Goal: Information Seeking & Learning: Compare options

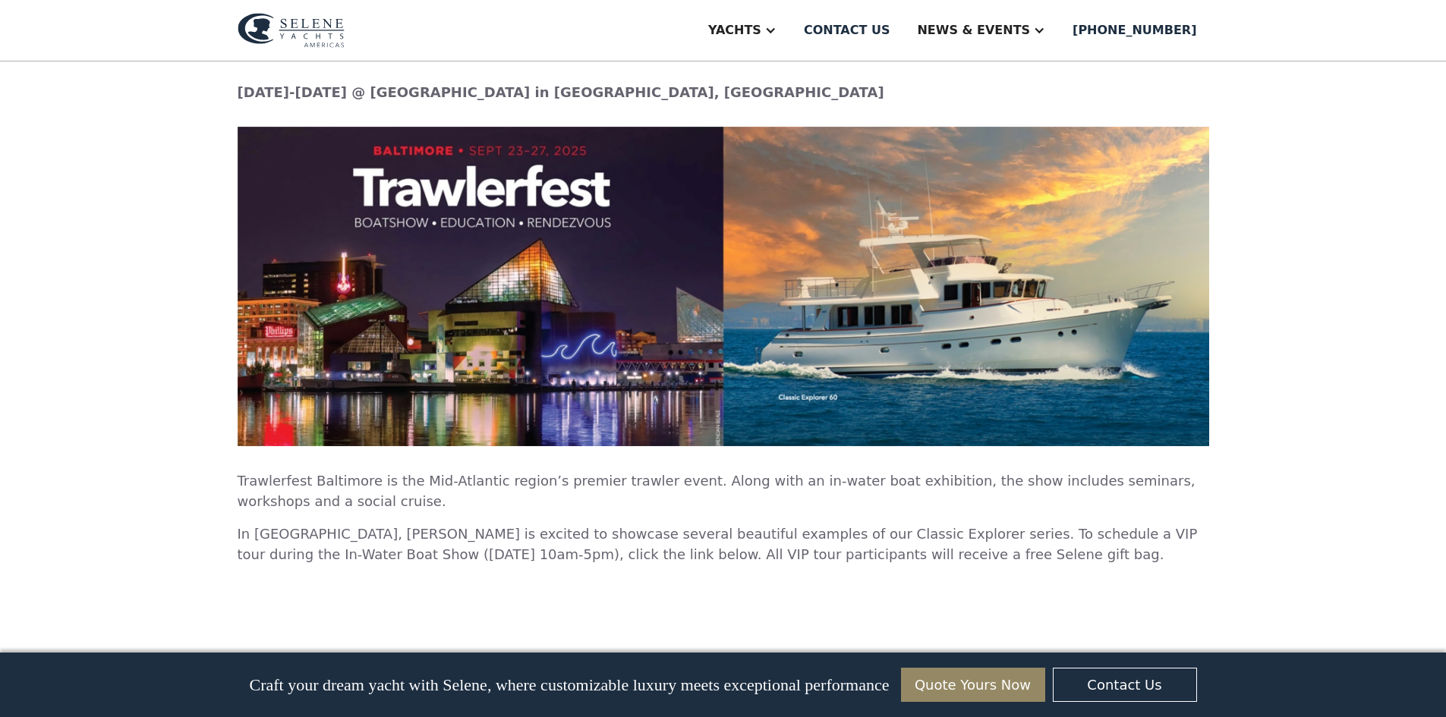
scroll to position [2049, 0]
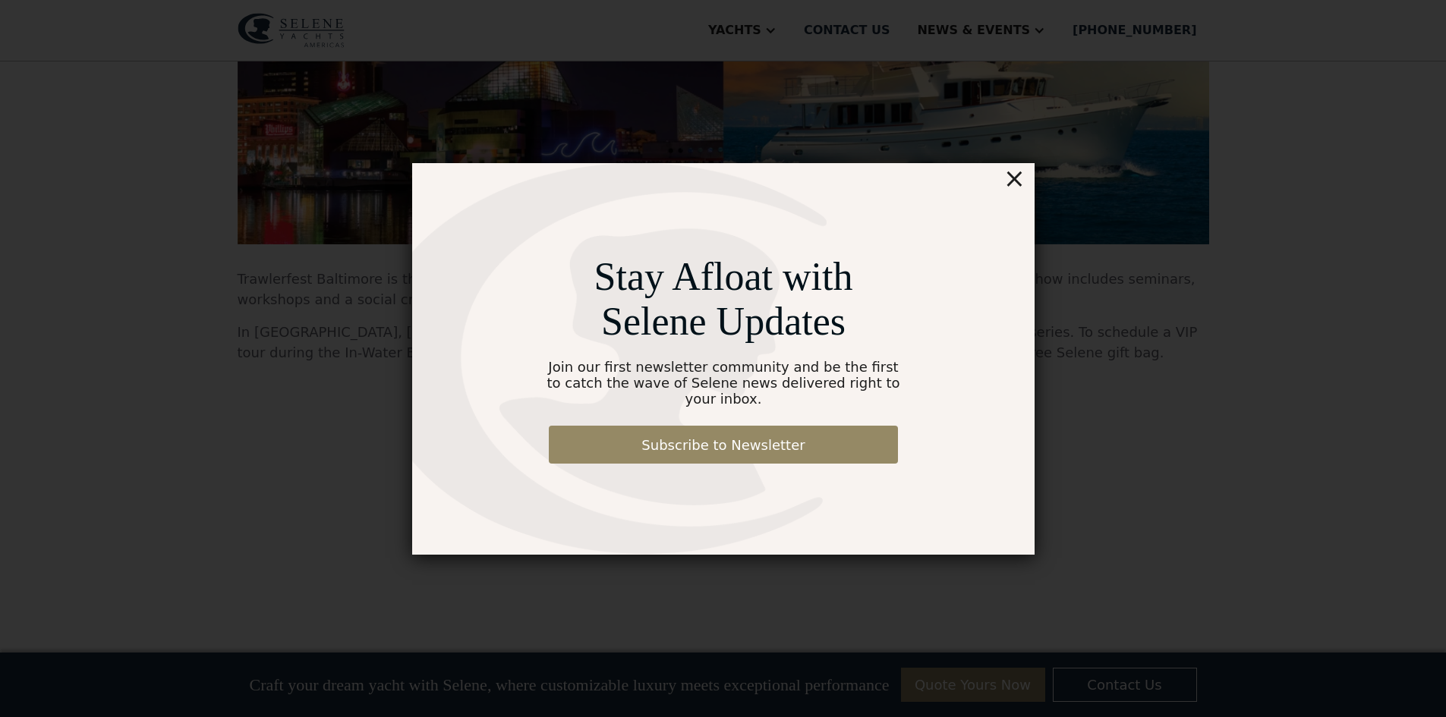
click at [1012, 186] on div "×" at bounding box center [1013, 178] width 22 height 30
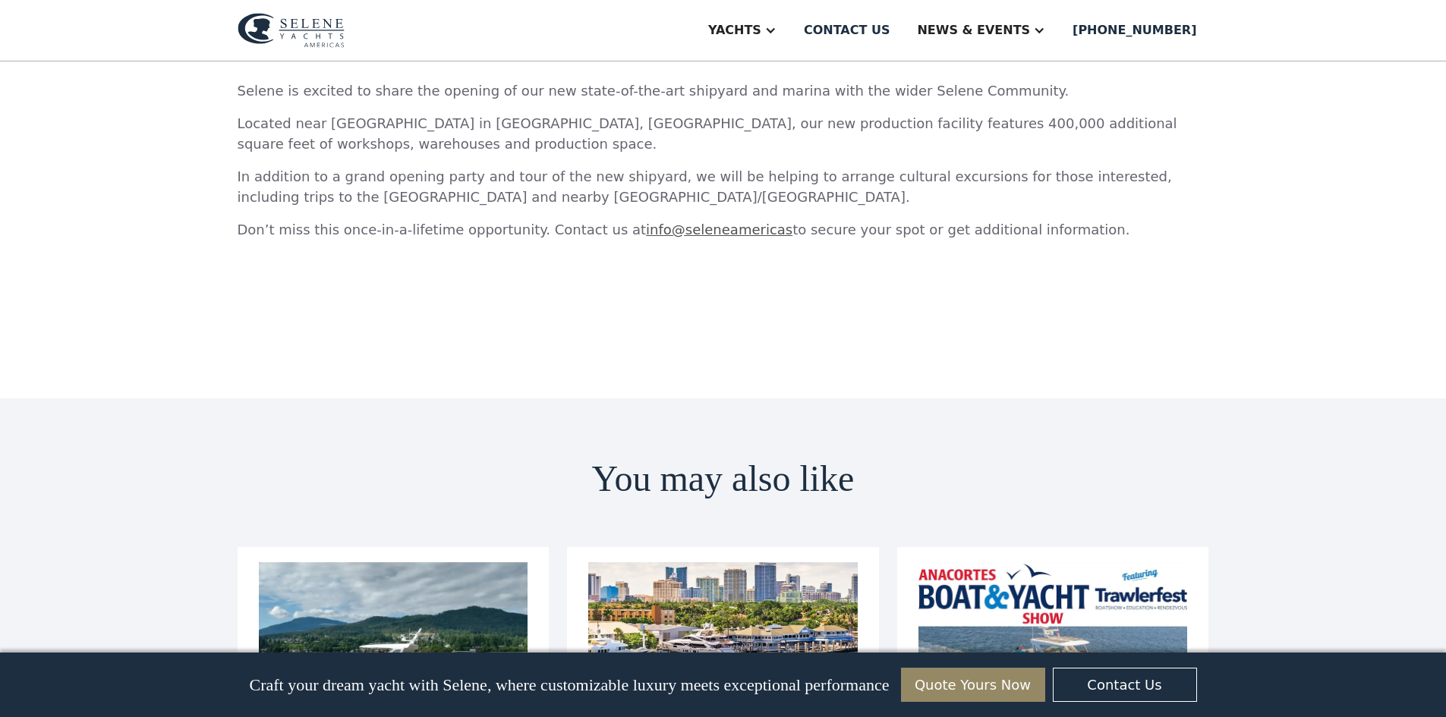
scroll to position [7133, 0]
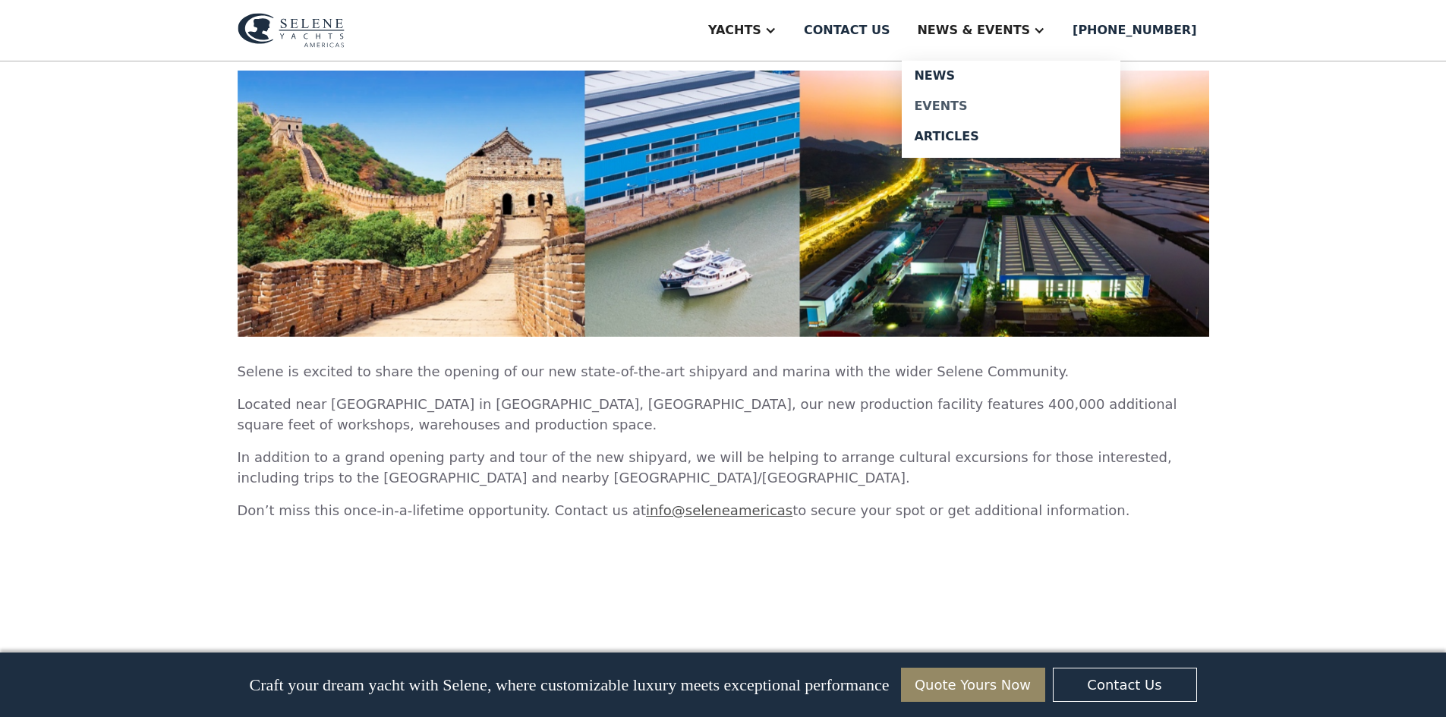
click at [993, 102] on div "Events" at bounding box center [1011, 106] width 194 height 12
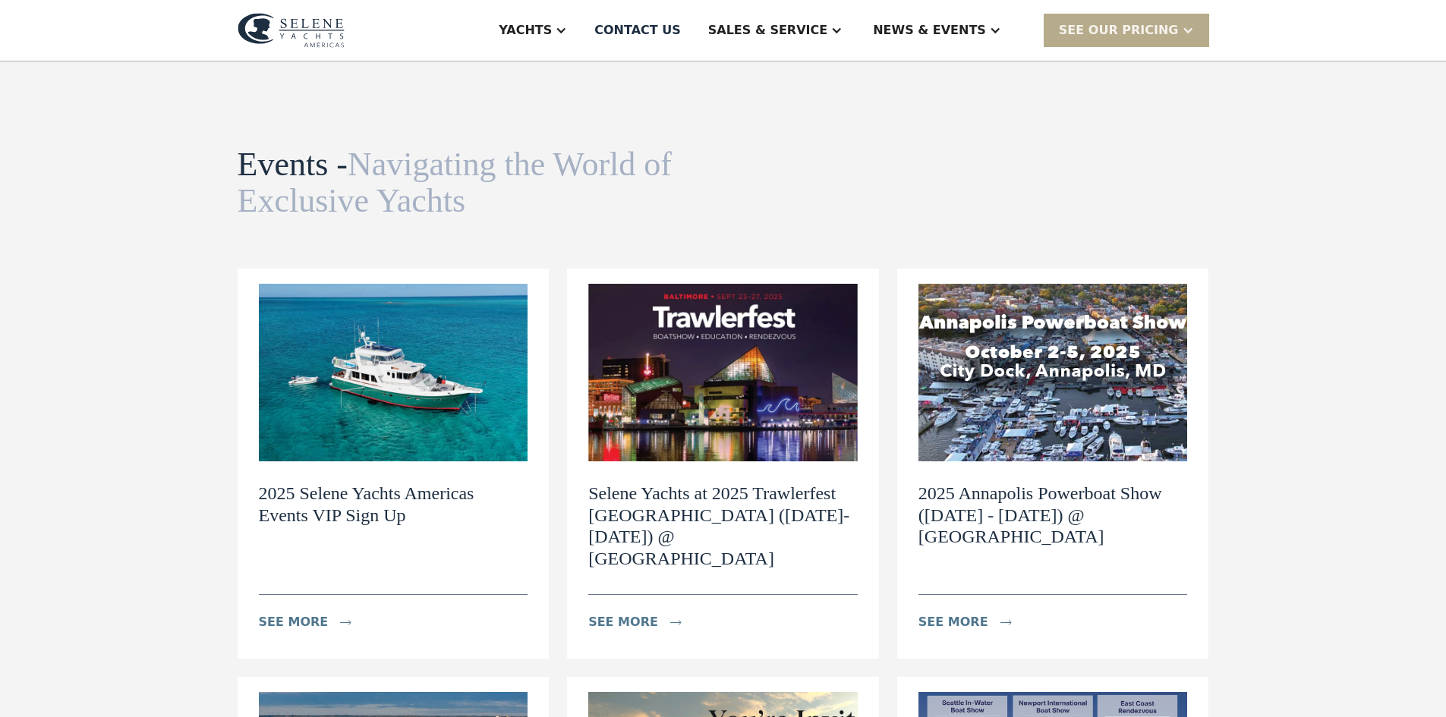
click at [443, 411] on img at bounding box center [393, 373] width 269 height 178
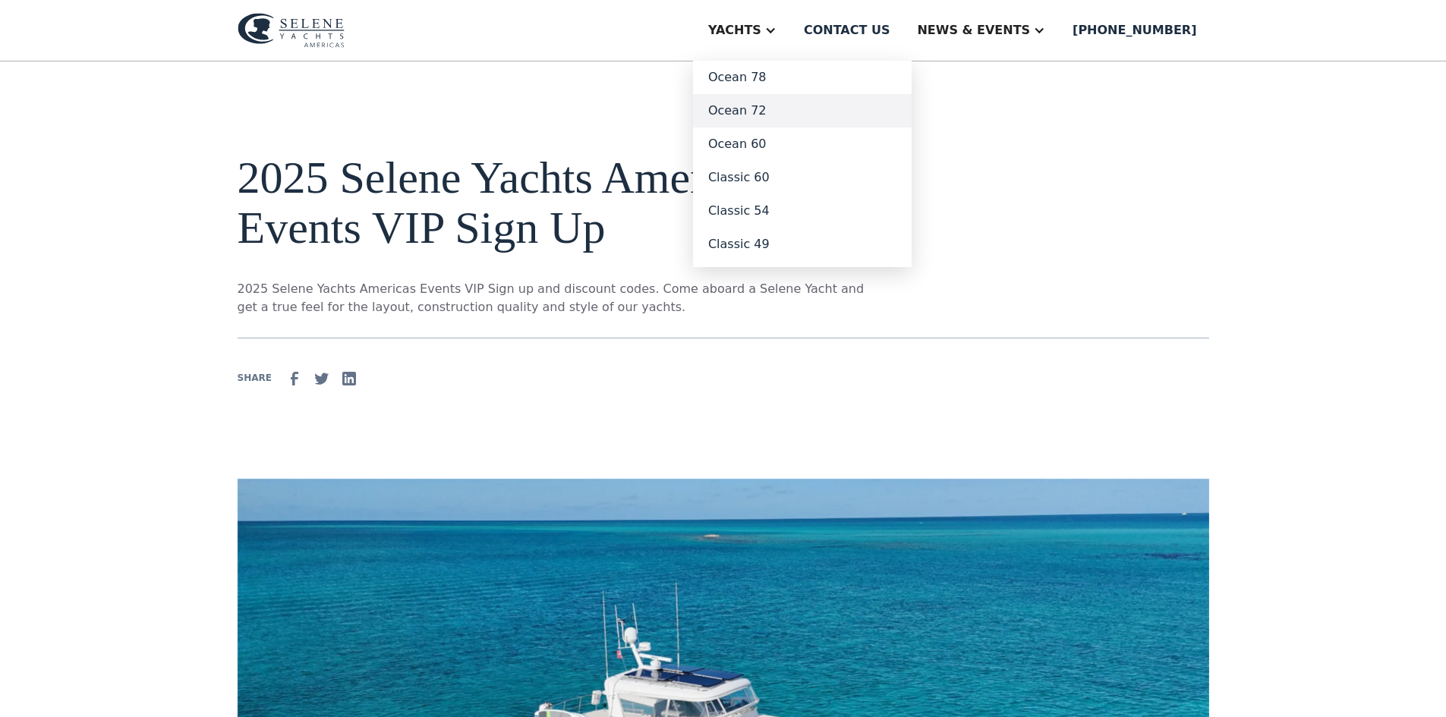
click at [820, 109] on link "Ocean 72" at bounding box center [802, 110] width 219 height 33
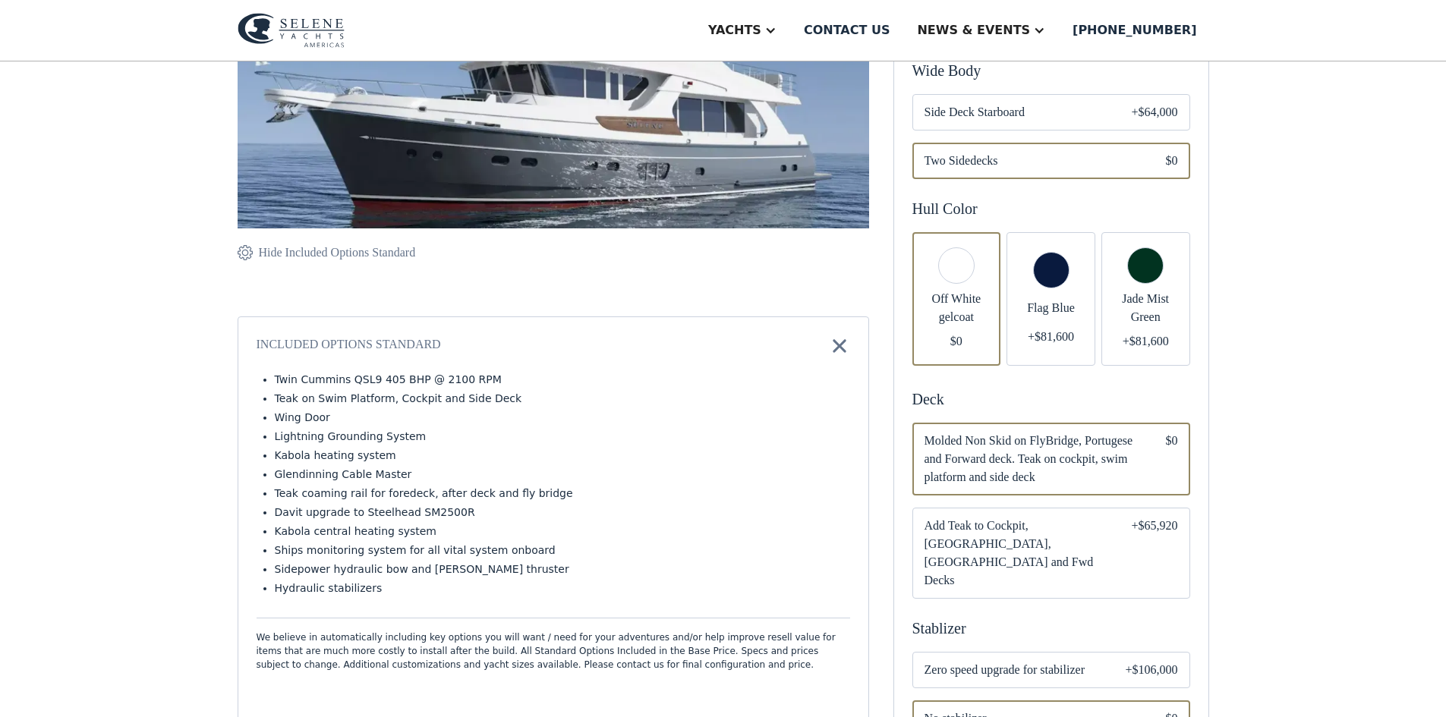
scroll to position [455, 0]
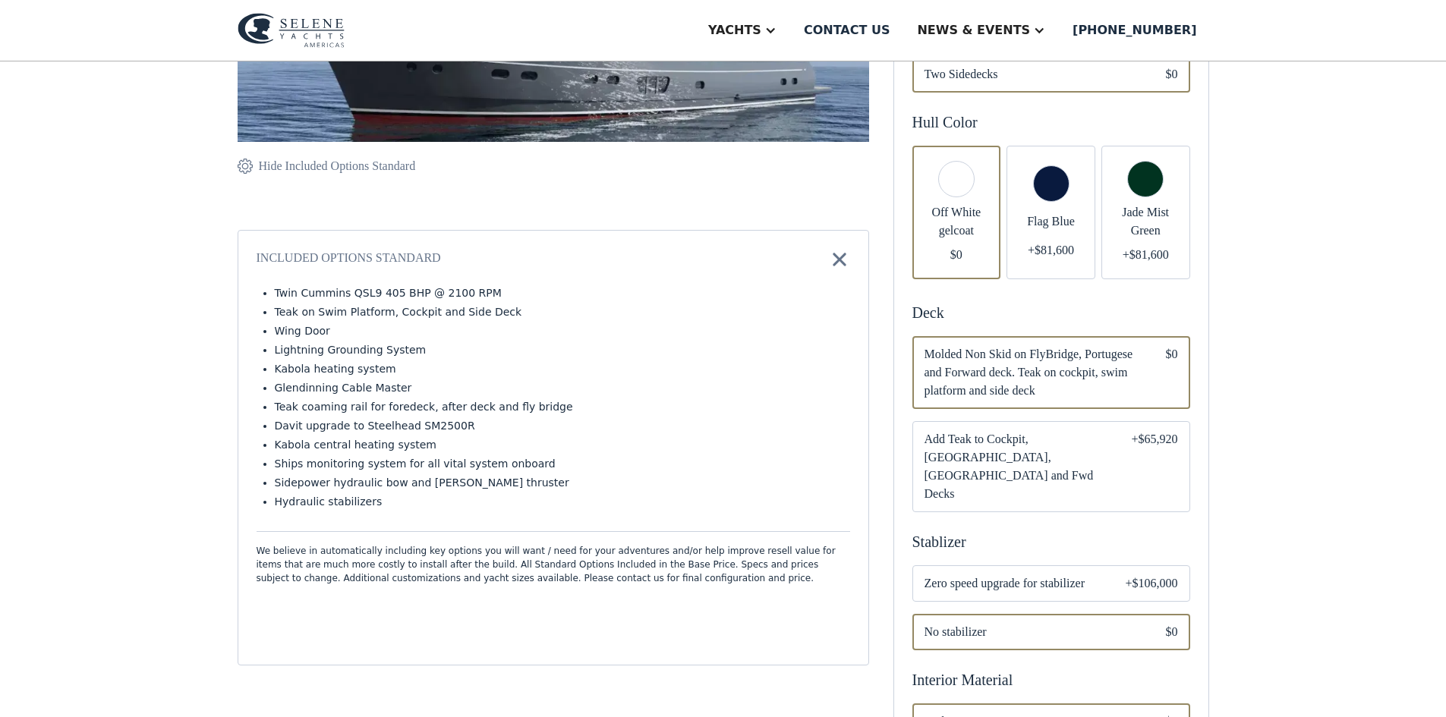
click at [389, 172] on div "Hide Included Options Standard" at bounding box center [337, 166] width 157 height 18
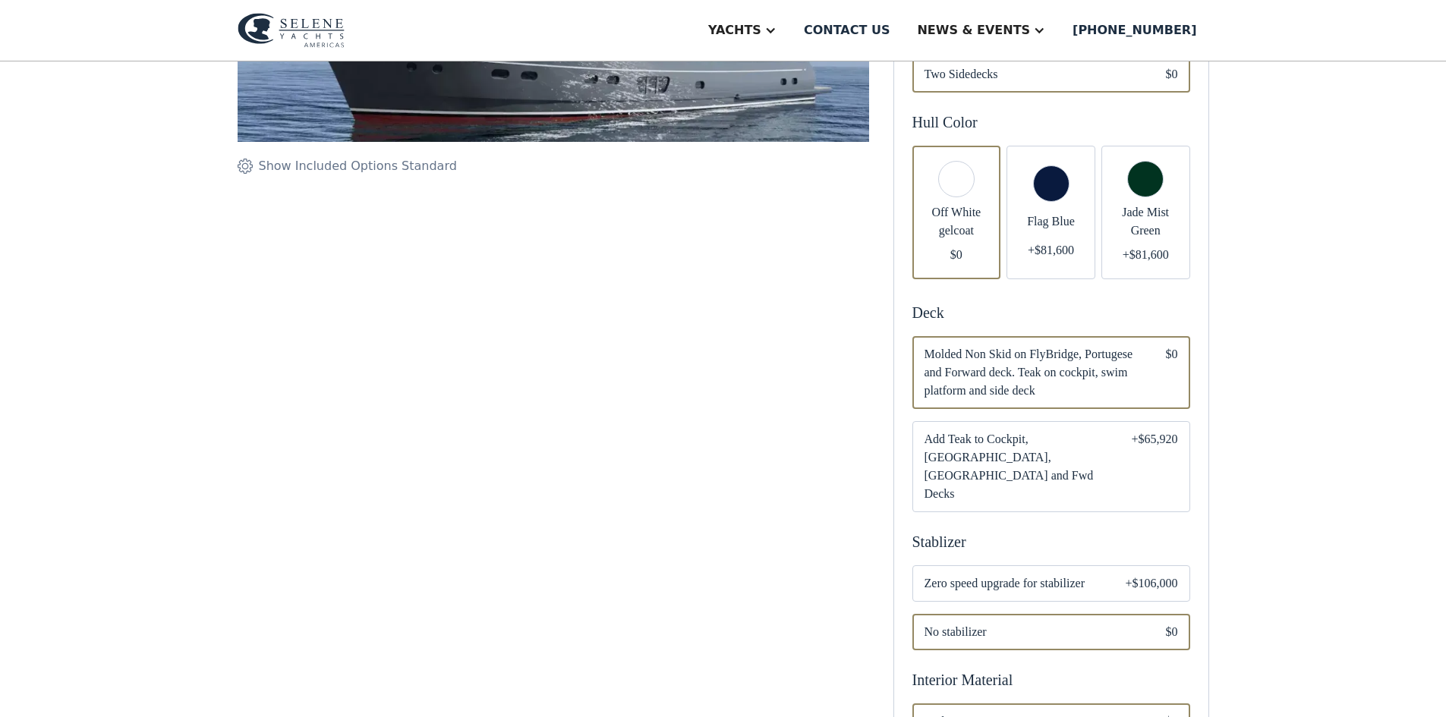
click at [389, 166] on div "Show Included Options Standard" at bounding box center [358, 166] width 198 height 18
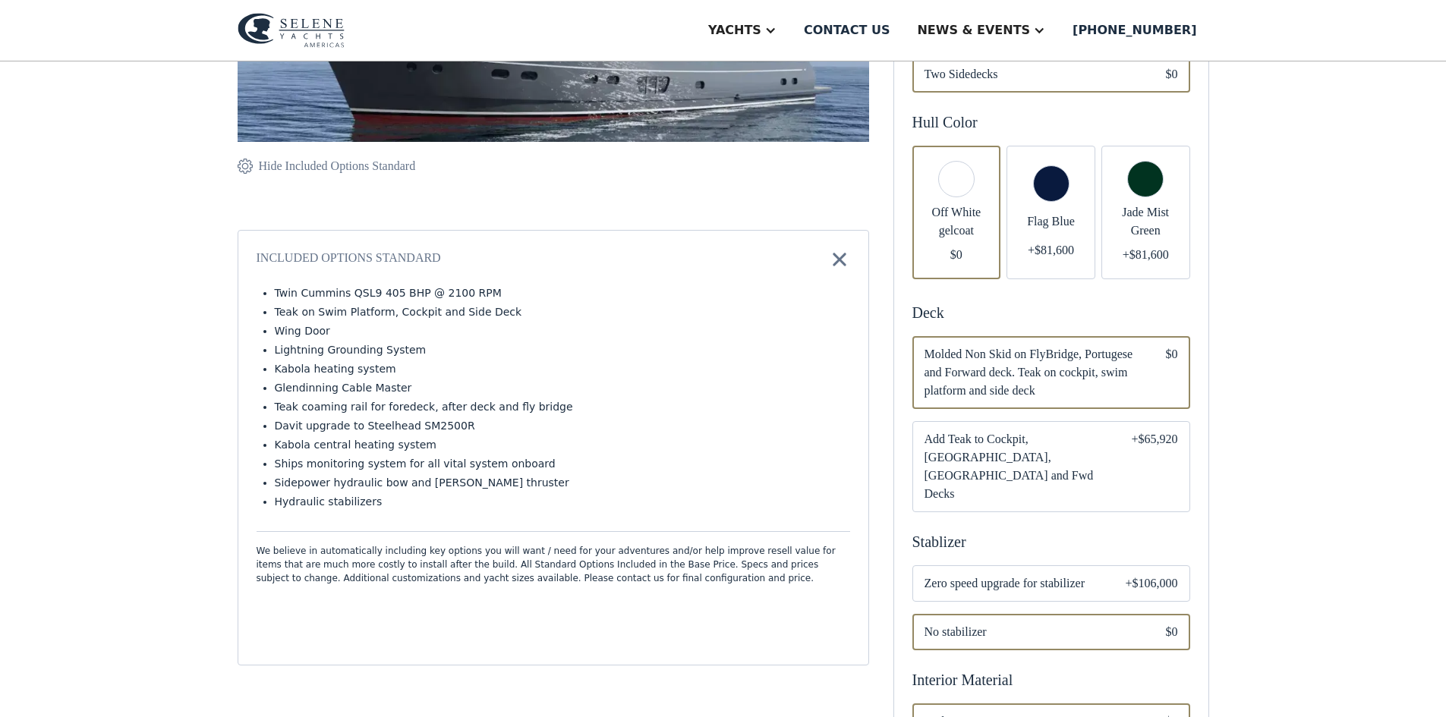
click at [389, 166] on div "Hide Included Options Standard" at bounding box center [337, 166] width 157 height 18
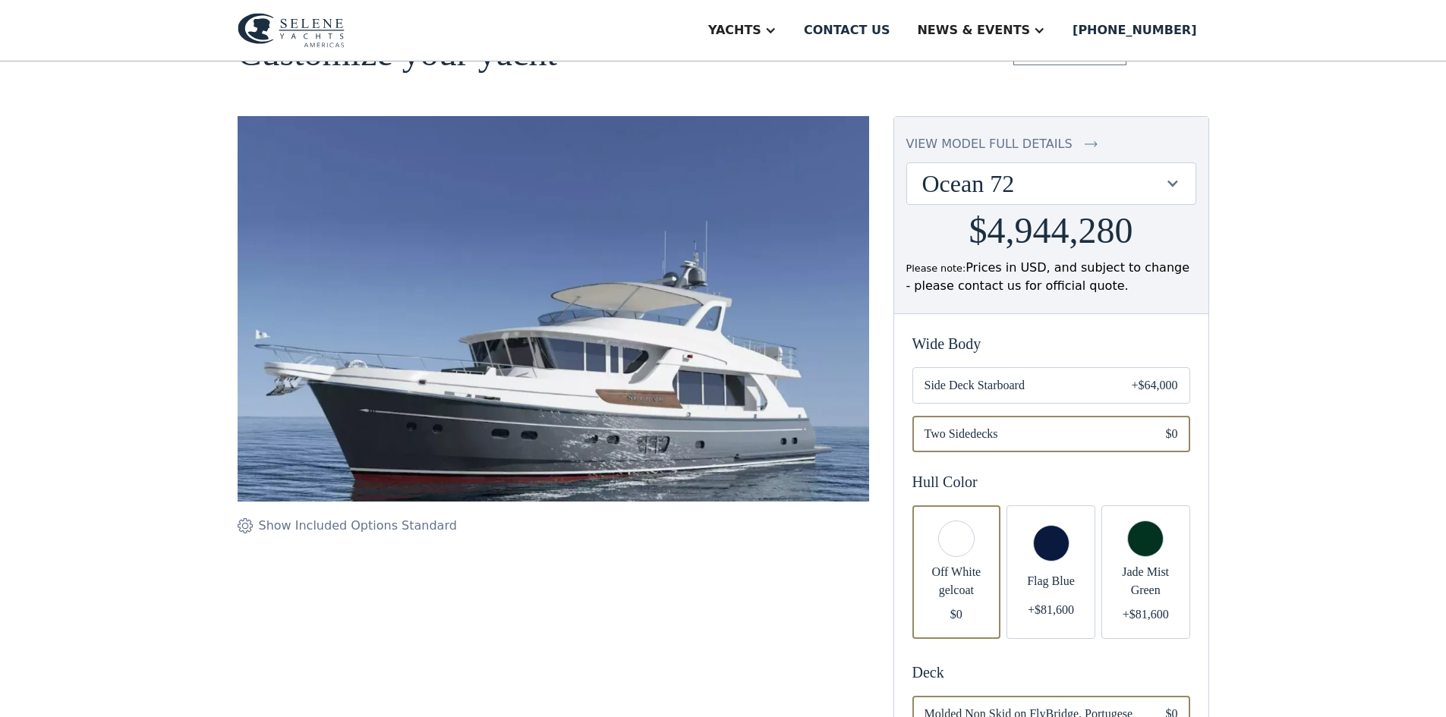
scroll to position [0, 0]
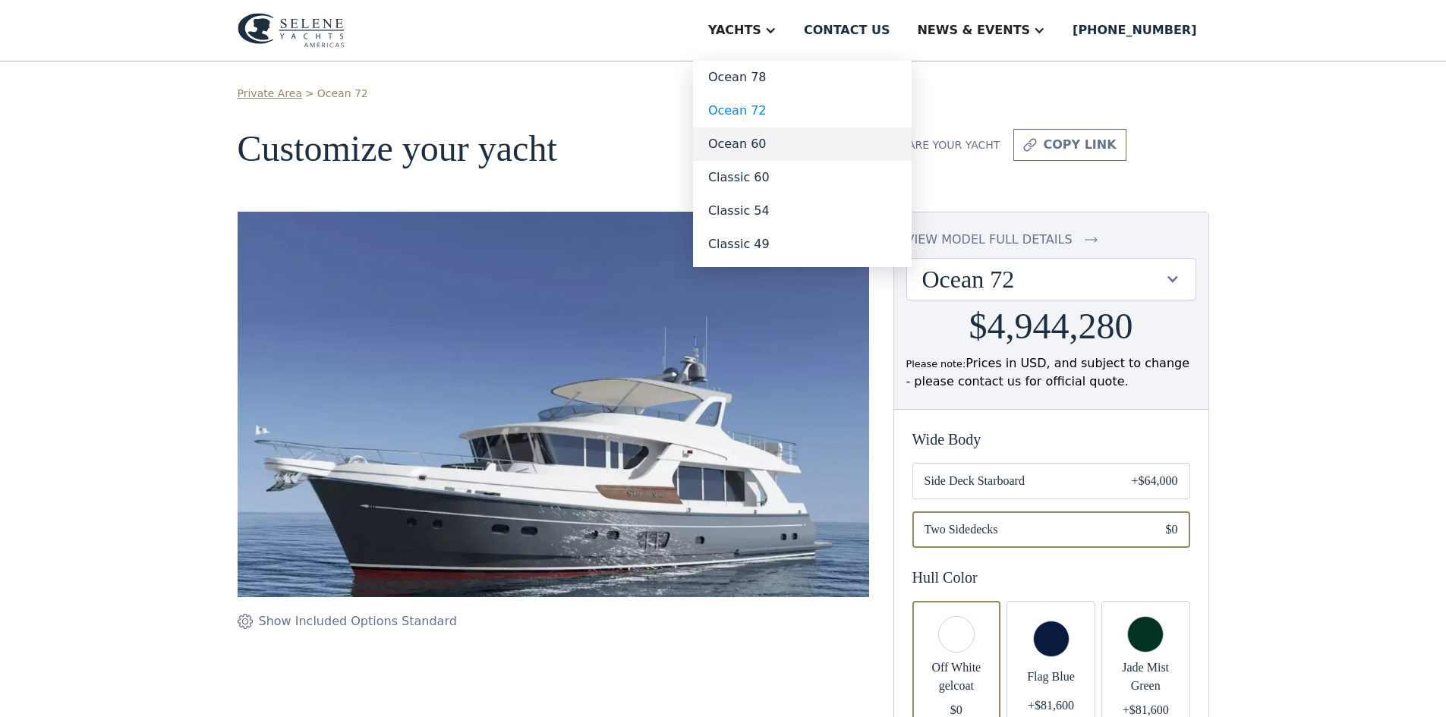
click at [823, 140] on link "Ocean 60" at bounding box center [802, 143] width 219 height 33
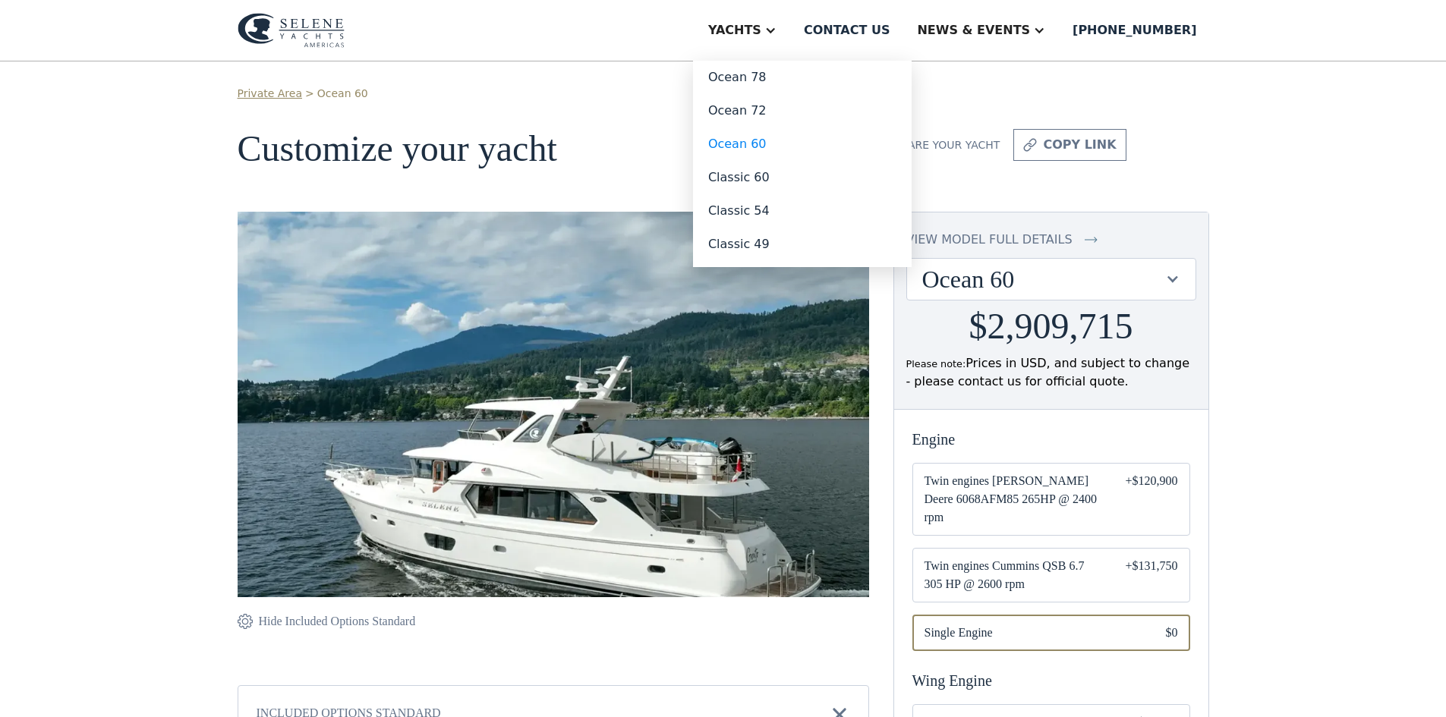
click at [776, 33] on div at bounding box center [770, 30] width 12 height 12
click at [810, 77] on link "Ocean 78" at bounding box center [802, 77] width 219 height 33
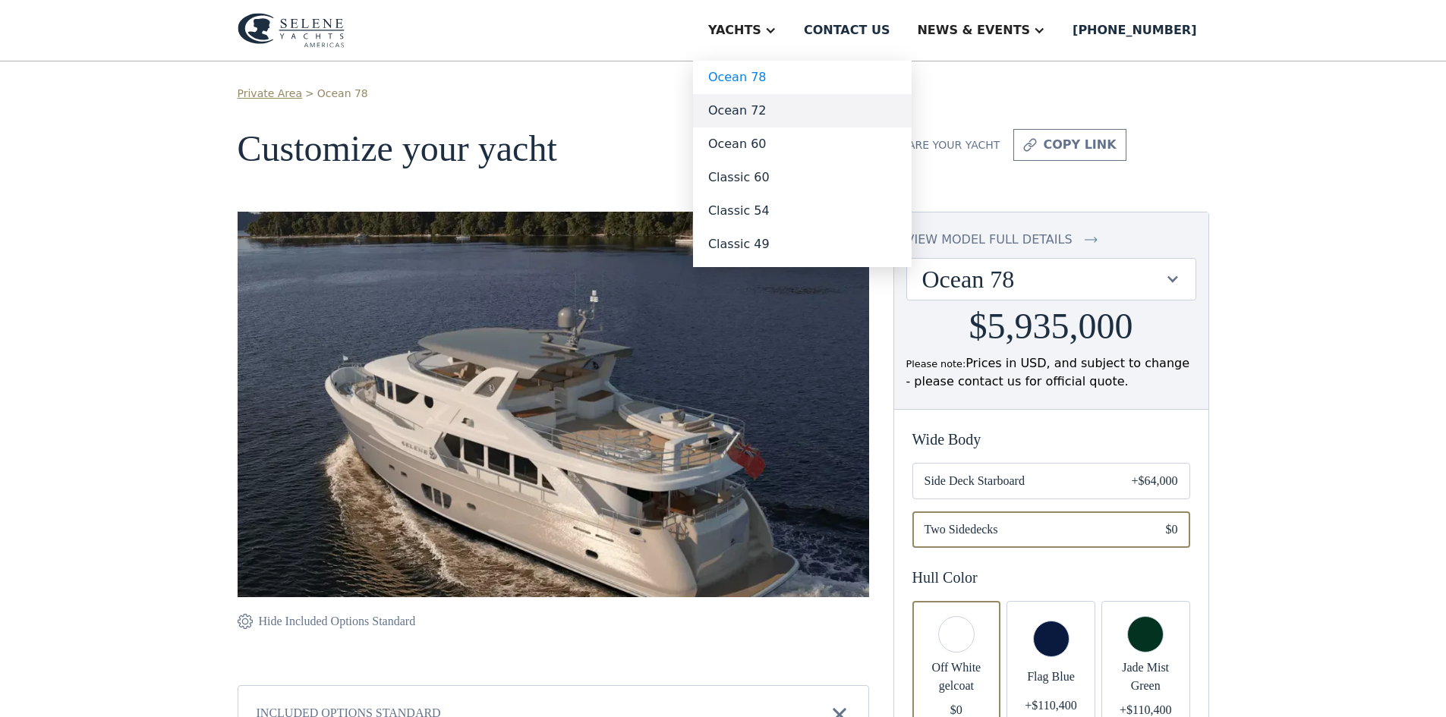
click at [832, 107] on link "Ocean 72" at bounding box center [802, 110] width 219 height 33
